Goal: Information Seeking & Learning: Learn about a topic

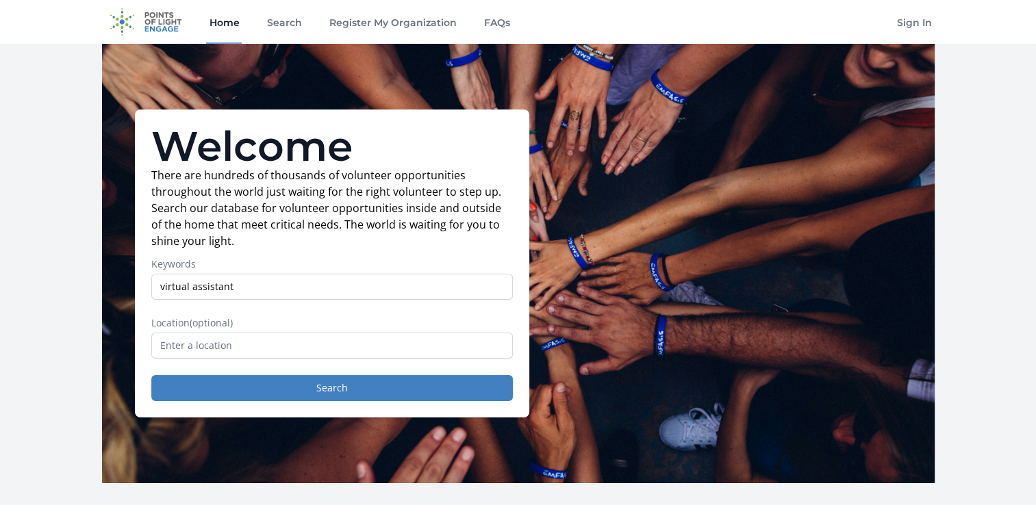
type input "virtual assistant"
click at [218, 347] on input "text" at bounding box center [331, 346] width 361 height 26
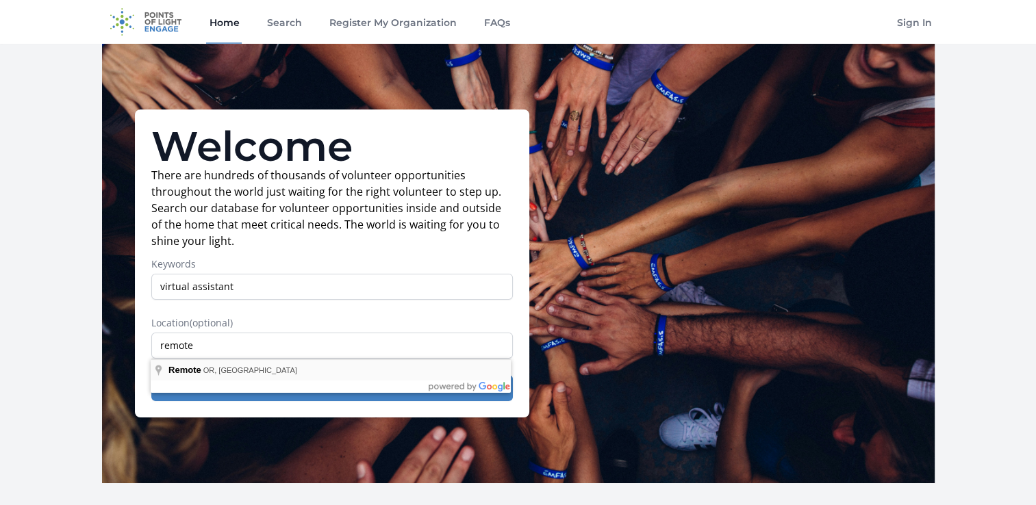
type input "Remote, [GEOGRAPHIC_DATA], [GEOGRAPHIC_DATA]"
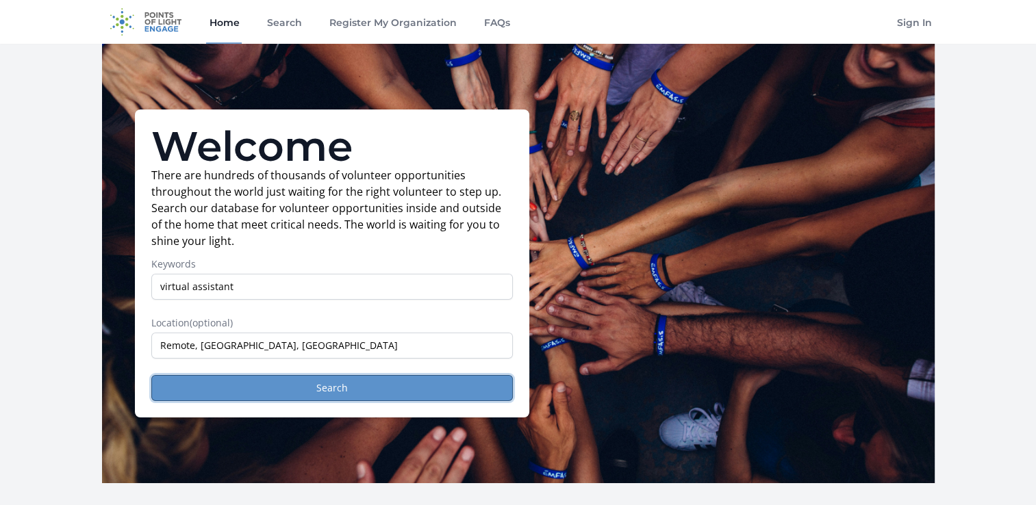
click at [325, 387] on button "Search" at bounding box center [331, 388] width 361 height 26
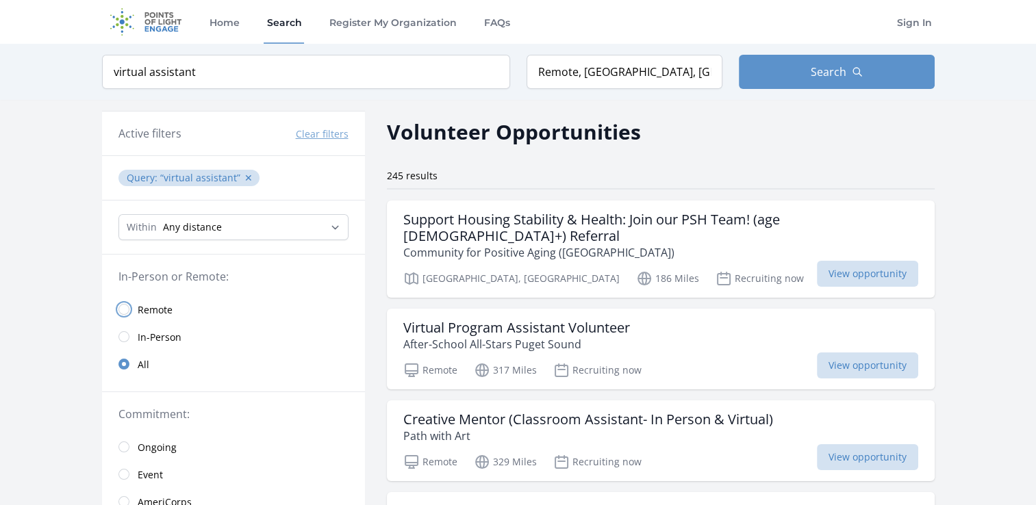
click at [125, 308] on input "radio" at bounding box center [123, 309] width 11 height 11
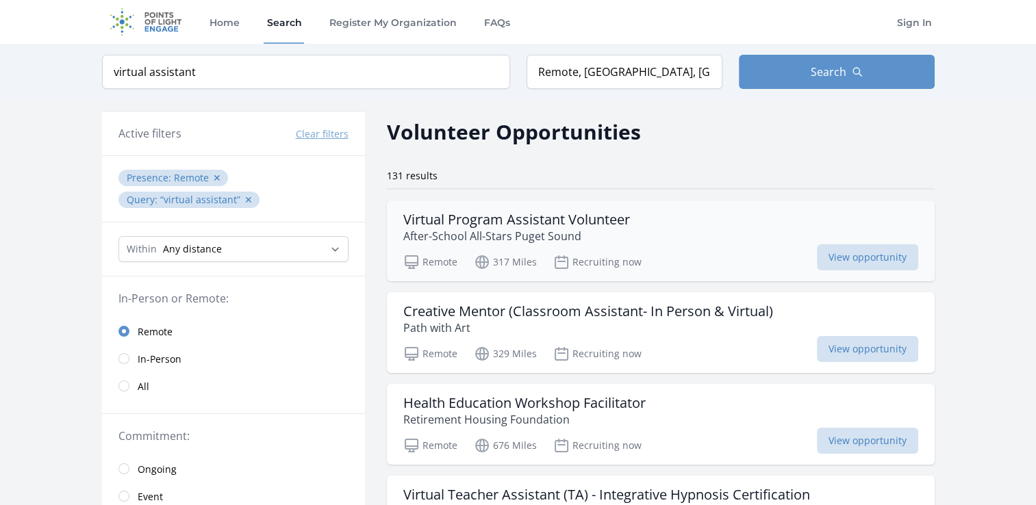
click at [534, 219] on h3 "Virtual Program Assistant Volunteer" at bounding box center [516, 220] width 227 height 16
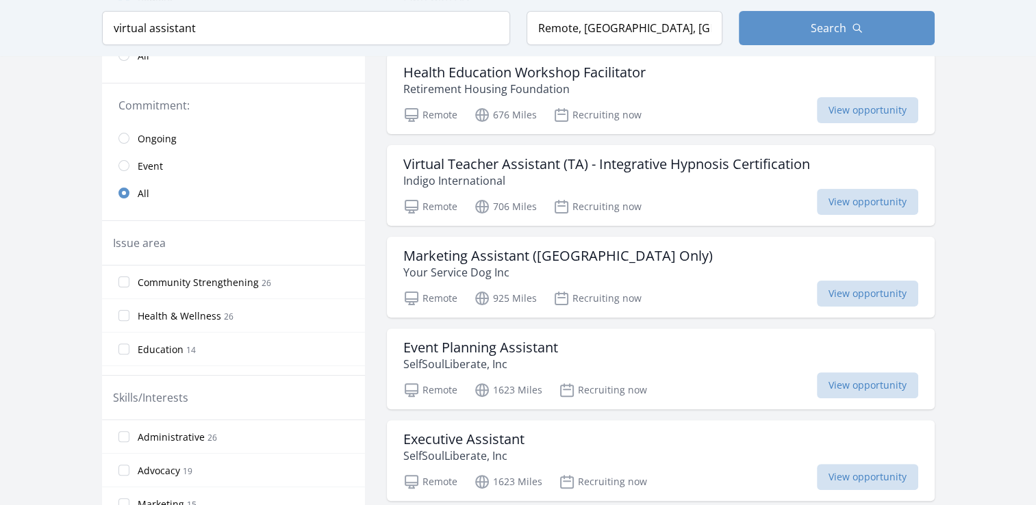
scroll to position [477, 0]
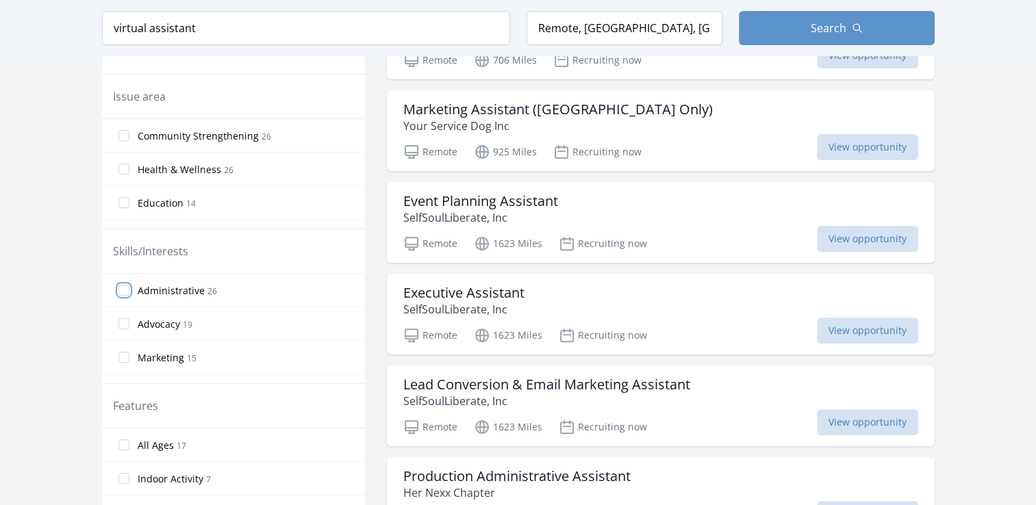
click at [124, 287] on input "Administrative 26" at bounding box center [123, 290] width 11 height 11
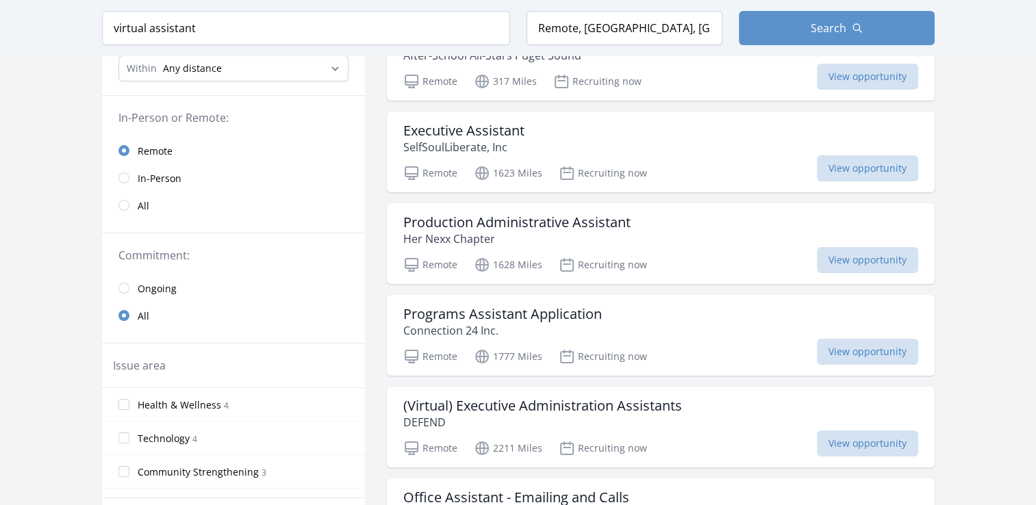
scroll to position [183, 0]
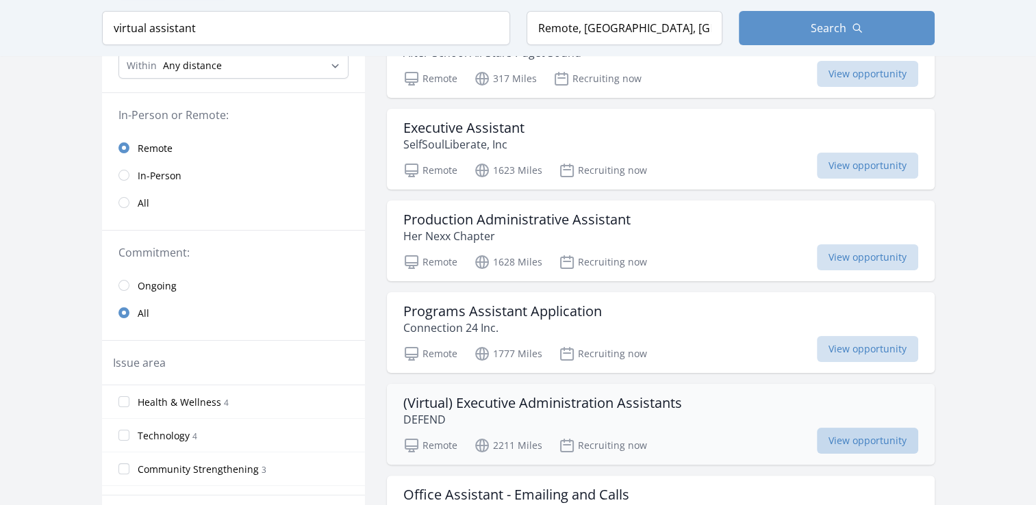
click at [862, 436] on span "View opportunity" at bounding box center [867, 441] width 101 height 26
click at [194, 26] on input "virtual assistant" at bounding box center [306, 28] width 408 height 34
type input "v"
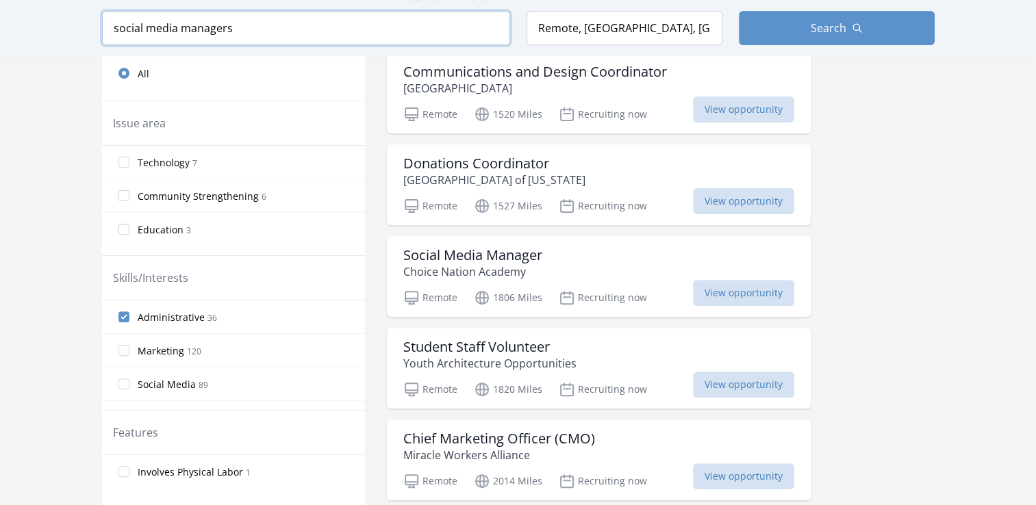
scroll to position [426, 0]
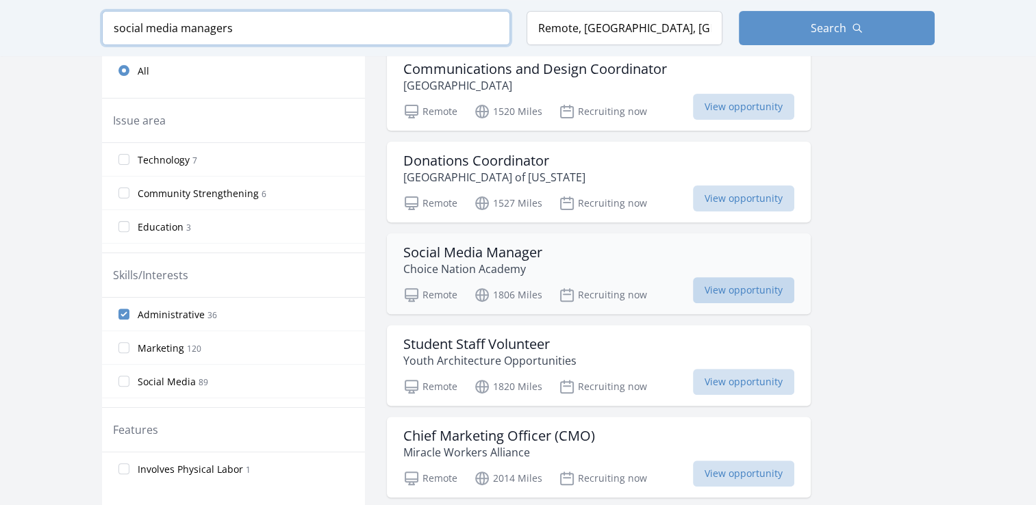
type input "social media managers"
click at [756, 292] on span "View opportunity" at bounding box center [743, 290] width 101 height 26
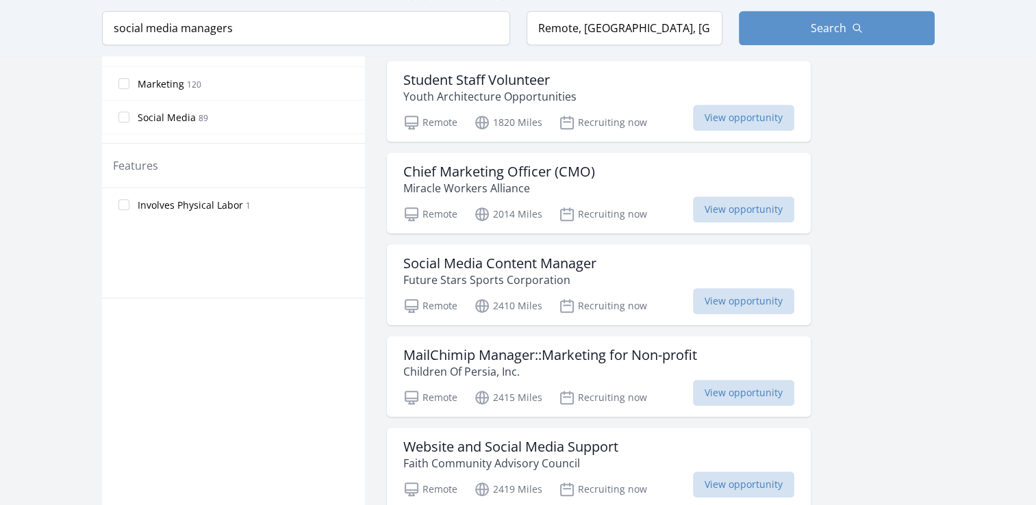
scroll to position [698, 0]
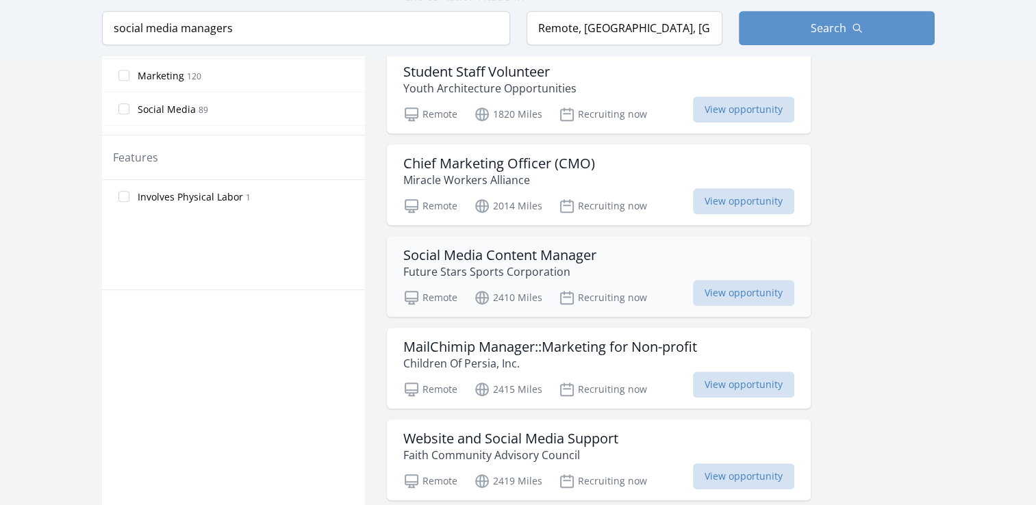
click at [493, 251] on h3 "Social Media Content Manager" at bounding box center [499, 255] width 193 height 16
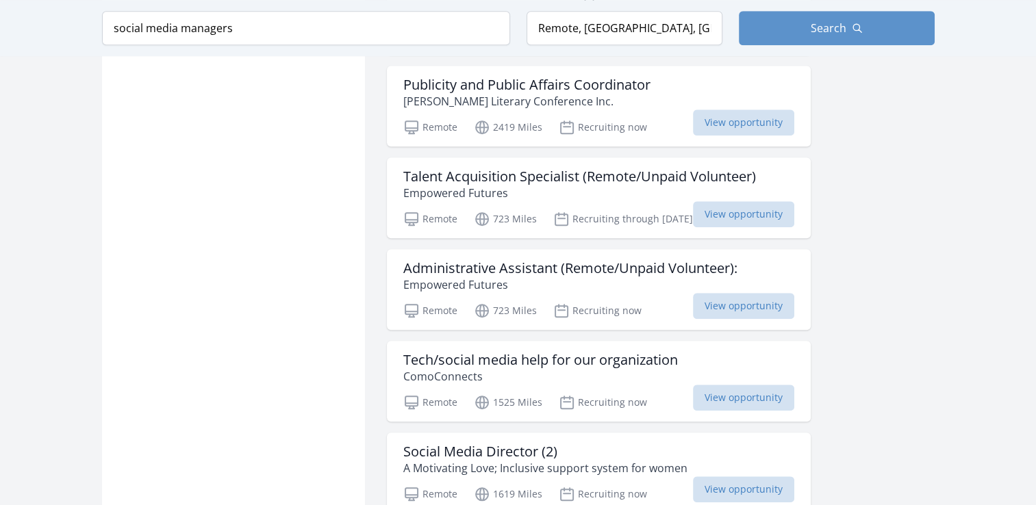
scroll to position [1152, 0]
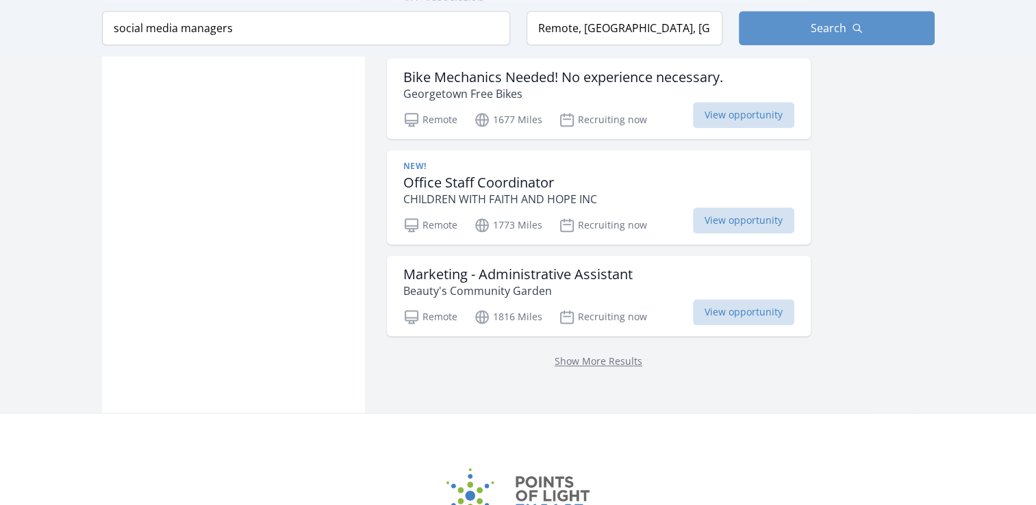
scroll to position [1696, 0]
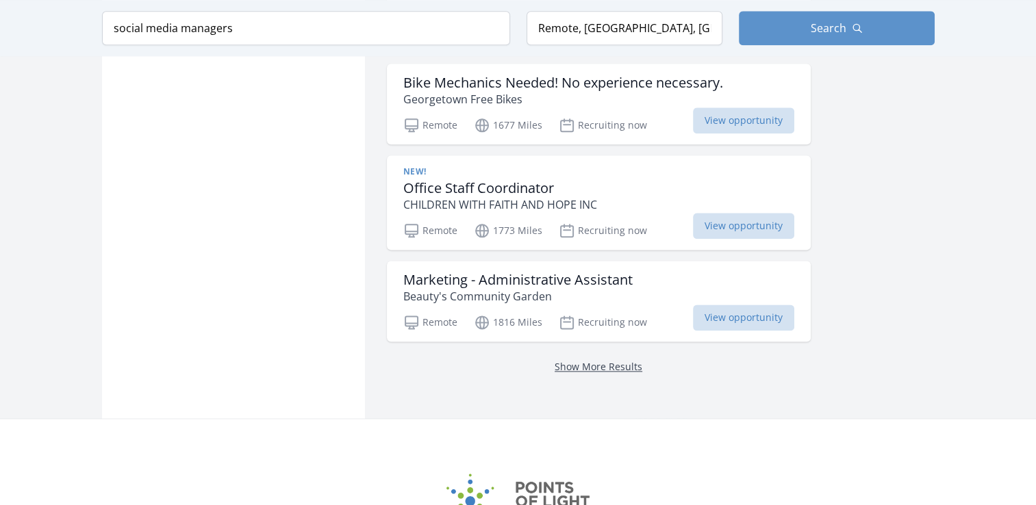
click at [578, 360] on link "Show More Results" at bounding box center [598, 366] width 88 height 13
click at [590, 361] on link "Show More Results" at bounding box center [598, 366] width 88 height 13
click at [642, 31] on input "Remote, OR, USA" at bounding box center [624, 28] width 196 height 34
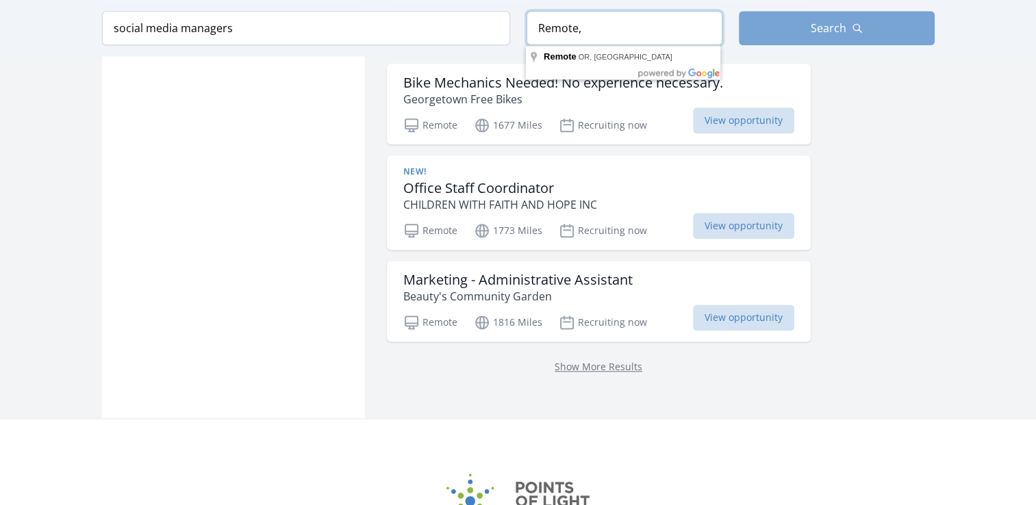
type input "Remote,"
click at [831, 20] on span "Search" at bounding box center [828, 28] width 36 height 16
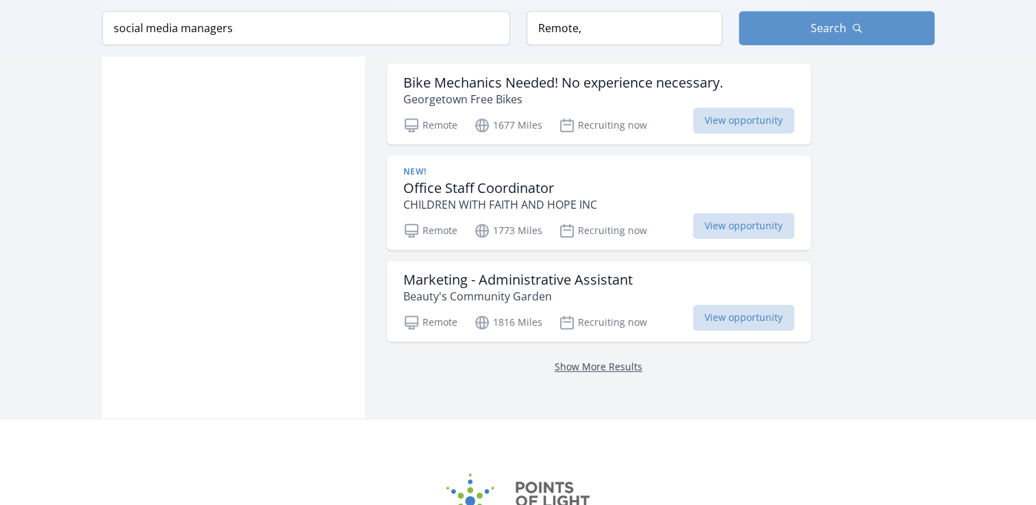
click at [594, 360] on link "Show More Results" at bounding box center [598, 366] width 88 height 13
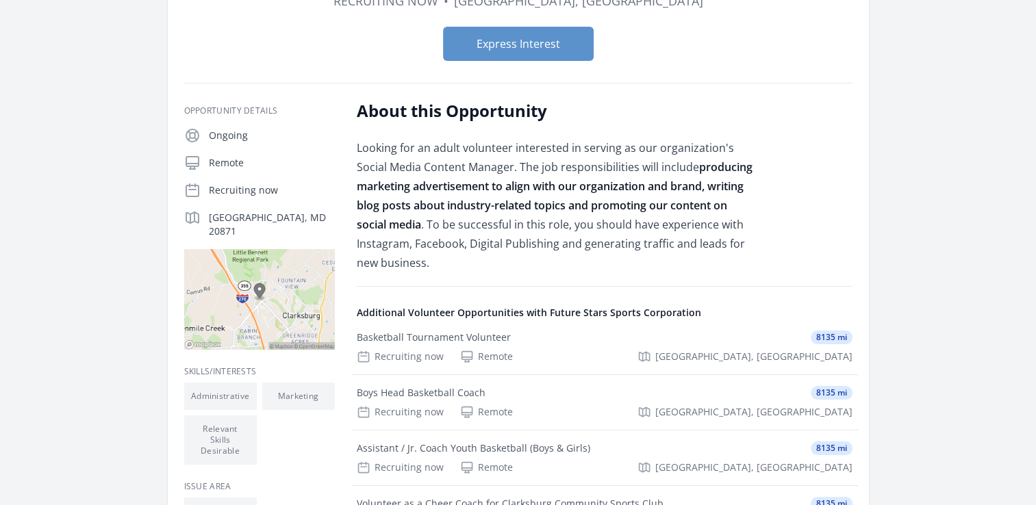
scroll to position [158, 0]
